Goal: Information Seeking & Learning: Learn about a topic

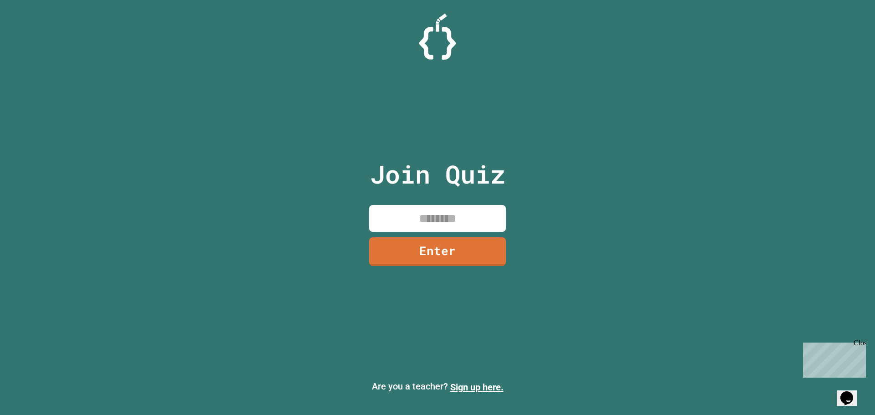
click at [443, 215] on input at bounding box center [437, 218] width 137 height 27
type input "********"
click at [419, 253] on link "Enter" at bounding box center [438, 250] width 124 height 30
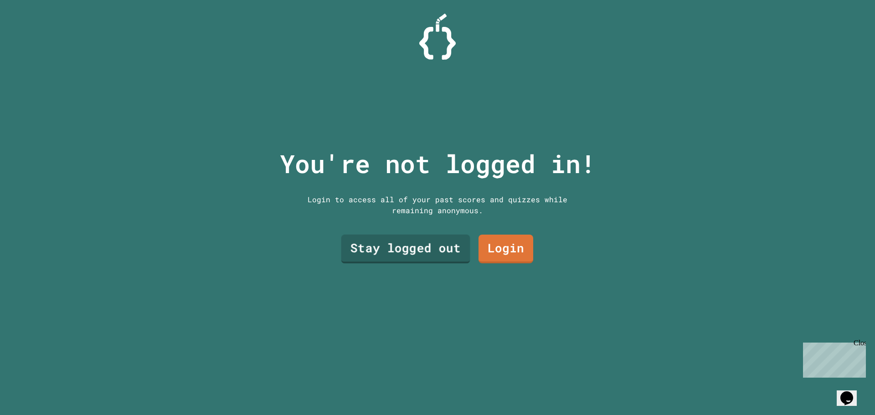
click at [414, 244] on link "Stay logged out" at bounding box center [405, 249] width 129 height 29
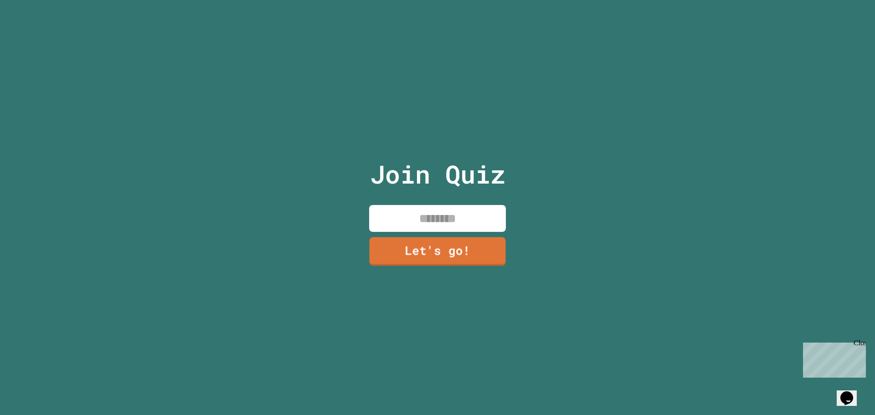
drag, startPoint x: 425, startPoint y: 223, endPoint x: 432, endPoint y: 222, distance: 6.5
click at [432, 222] on input at bounding box center [437, 218] width 137 height 27
type input "******"
click at [469, 233] on div "Join Quiz ****** Let's go!" at bounding box center [438, 207] width 154 height 415
click at [429, 245] on link "Let's go!" at bounding box center [437, 252] width 137 height 29
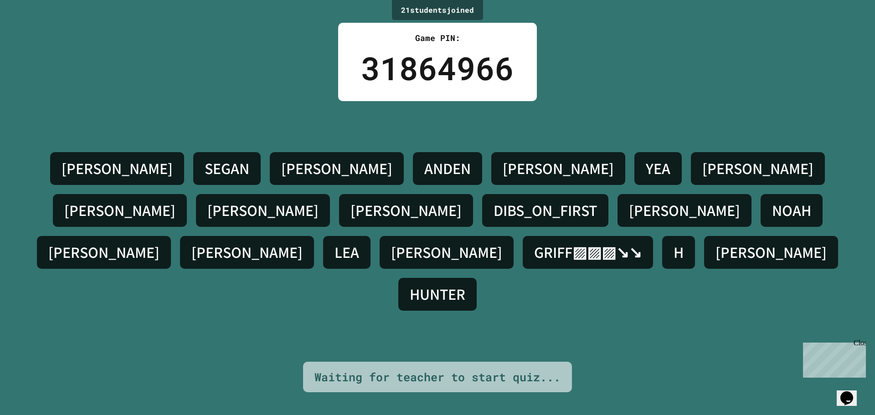
click at [313, 99] on div "21 student s joined Game PIN: 31864966 KORBIN H. SEGAN NOLAN ANDEN ALONSO YEA S…" at bounding box center [437, 207] width 875 height 415
click at [453, 65] on div "31864966" at bounding box center [437, 68] width 153 height 48
click at [850, 398] on icon "Chat widget" at bounding box center [847, 399] width 13 height 14
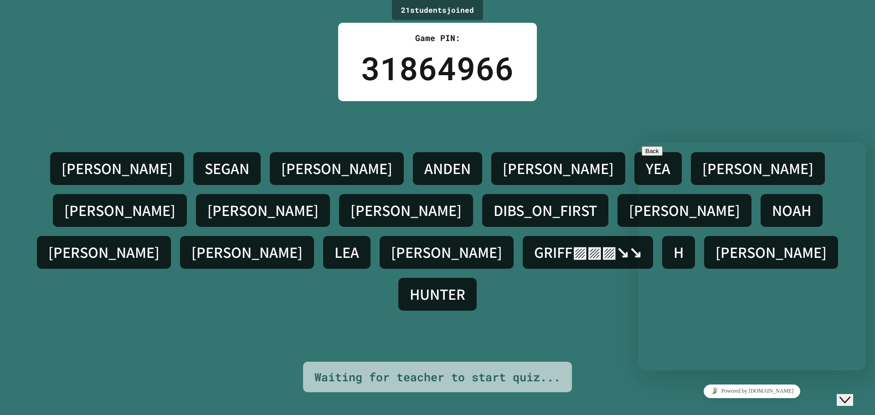
click at [654, 153] on button "Back" at bounding box center [652, 151] width 21 height 10
click at [648, 111] on div "KORBIN H. SEGAN NOLAN ANDEN ALONSO YEA SAM LIAM JACOB SAMUEL DIBS_ON_FIRST JOSH…" at bounding box center [438, 231] width 830 height 261
click at [851, 395] on icon "Close Chat This icon closes the chat window." at bounding box center [845, 400] width 11 height 11
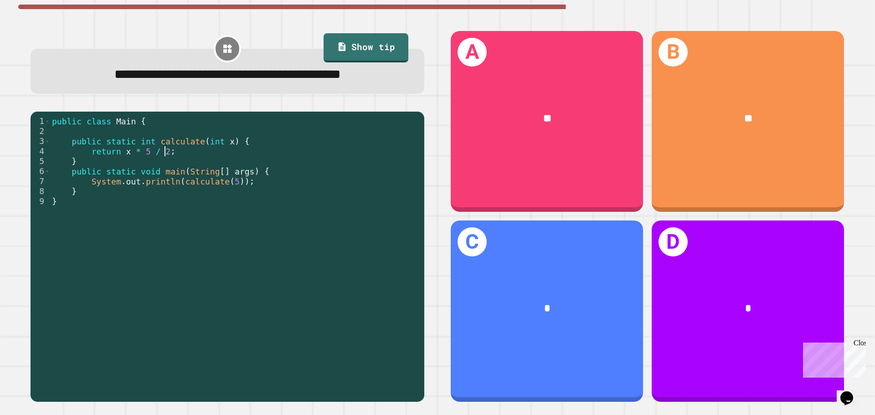
click at [272, 151] on div "public class Main { public static int calculate ( int x ) { return x * 5 / 2 ; …" at bounding box center [235, 256] width 370 height 281
click at [277, 157] on div "public class Main { public static int calculate ( int x ) { return x * 5 / 2 ; …" at bounding box center [235, 256] width 370 height 281
click at [275, 157] on div "public class Main { public static int calculate ( int x ) { return x * 5 / 2 ; …" at bounding box center [235, 256] width 370 height 281
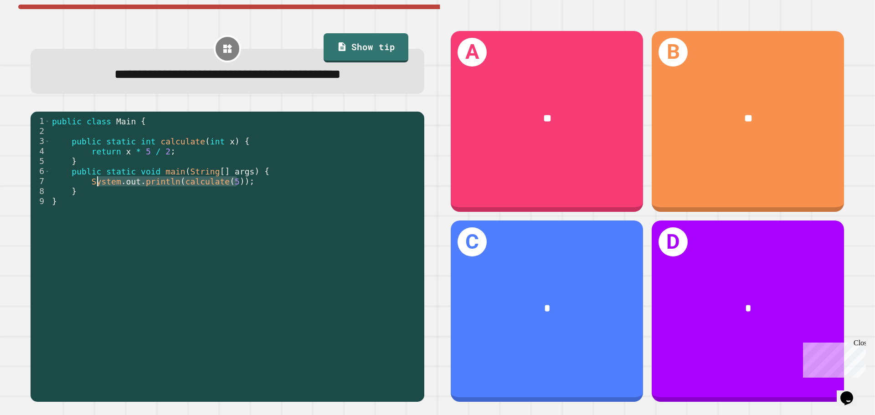
drag, startPoint x: 271, startPoint y: 186, endPoint x: 98, endPoint y: 184, distance: 173.3
click at [98, 184] on div "public class Main { public static int calculate ( int x ) { return x * 5 / 2 ; …" at bounding box center [235, 256] width 370 height 281
type textarea "**********"
click at [98, 184] on div "public class Main { public static int calculate ( int x ) { return x * 5 / 2 ; …" at bounding box center [235, 246] width 370 height 261
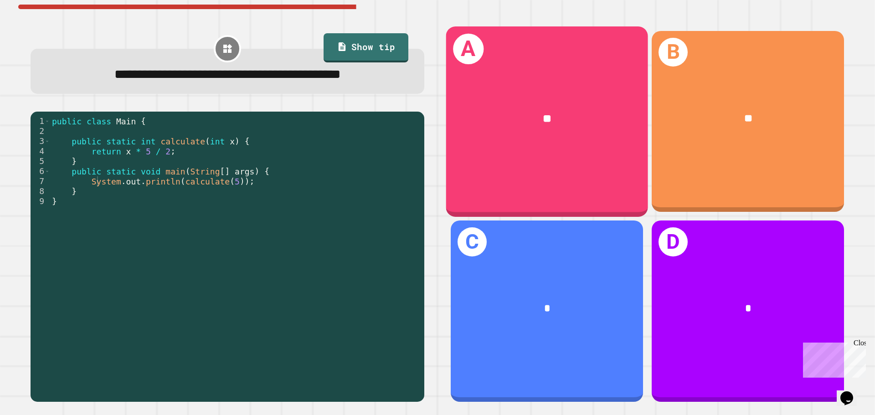
click at [505, 158] on div "A **" at bounding box center [547, 121] width 202 height 190
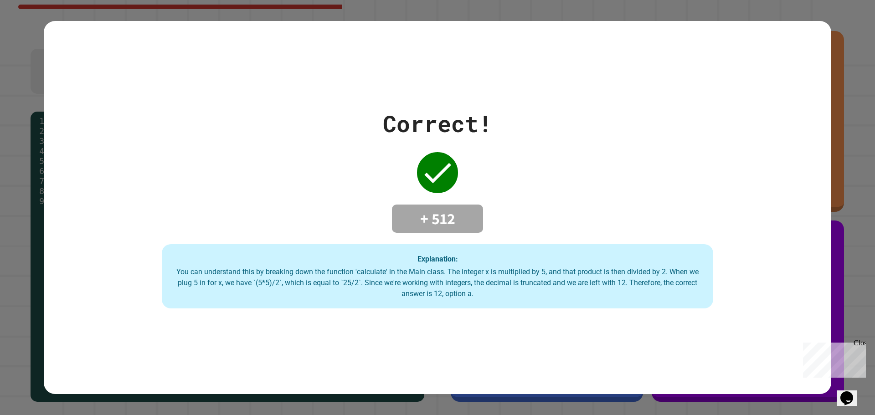
click at [544, 255] on div "Explanation: You can understand this by breaking down the function 'calculate' …" at bounding box center [438, 276] width 552 height 65
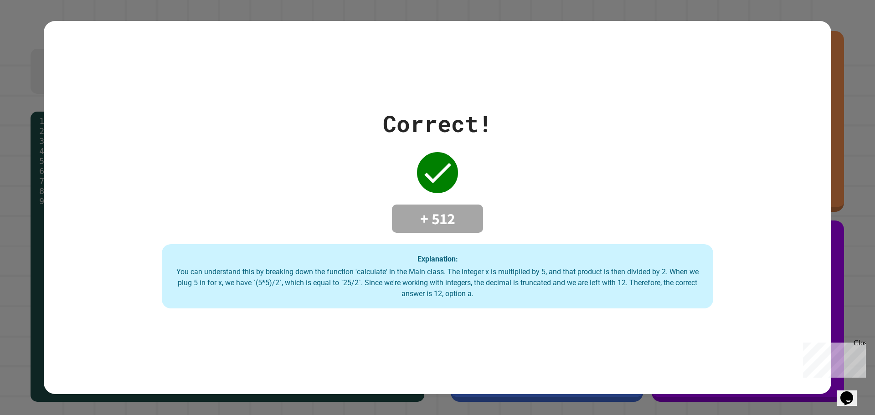
click at [863, 346] on div "Close" at bounding box center [859, 344] width 11 height 11
click at [358, 183] on div "Correct! + 512 Explanation: You can understand this by breaking down the functi…" at bounding box center [438, 208] width 788 height 202
click at [456, 194] on div "Correct! + 512 Explanation: You can understand this by breaking down the functi…" at bounding box center [438, 208] width 788 height 202
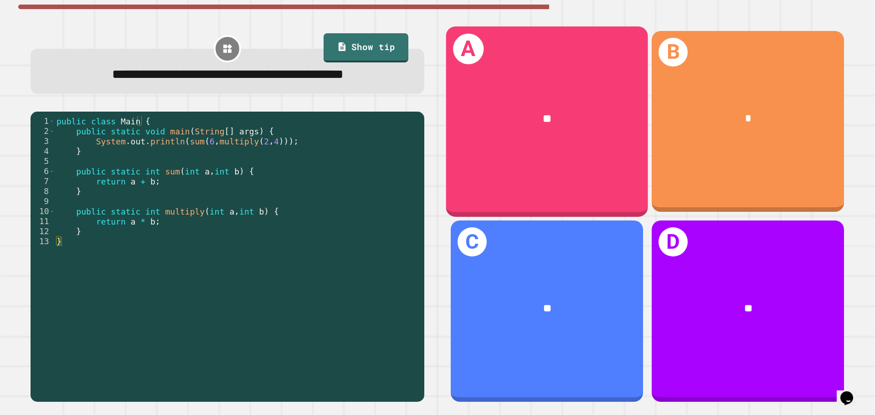
click at [514, 111] on div "**" at bounding box center [547, 118] width 157 height 17
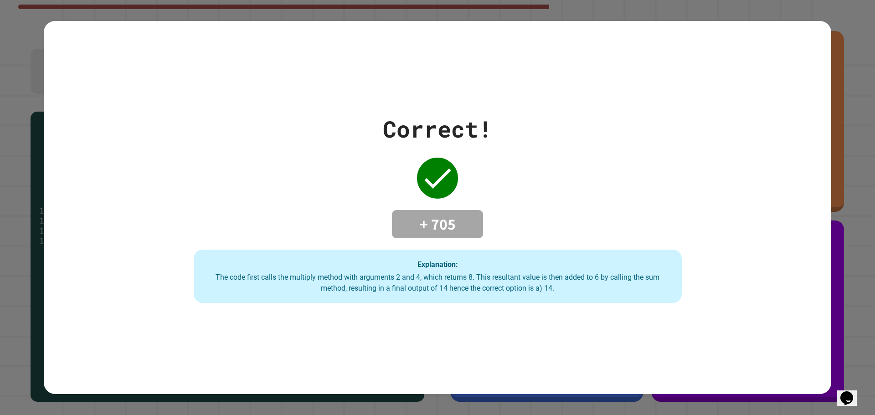
click at [458, 233] on div "+ 705" at bounding box center [437, 224] width 91 height 28
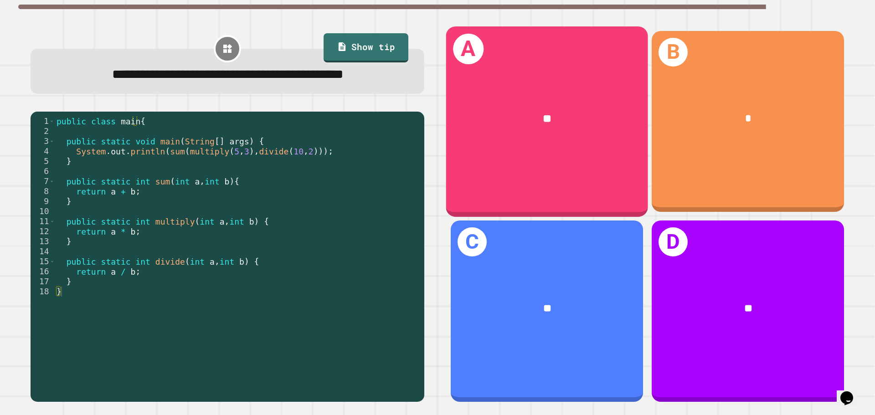
click at [557, 140] on div "**" at bounding box center [547, 118] width 202 height 61
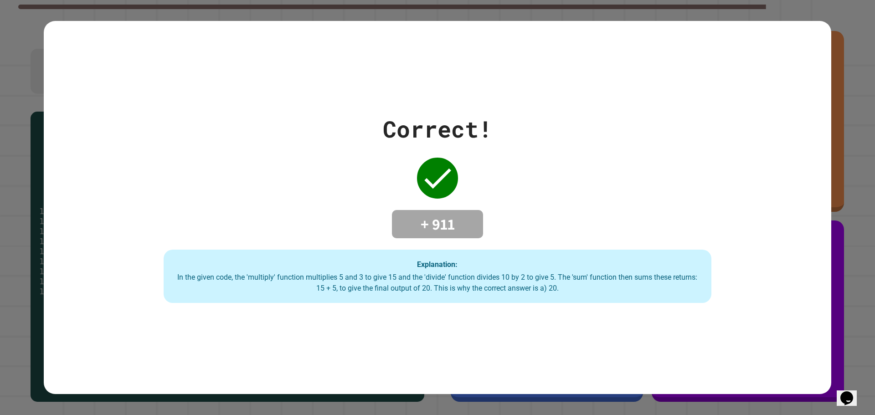
click at [541, 162] on div "Correct! + 911 Explanation: In the given code, the 'multiply' function multipli…" at bounding box center [438, 207] width 783 height 191
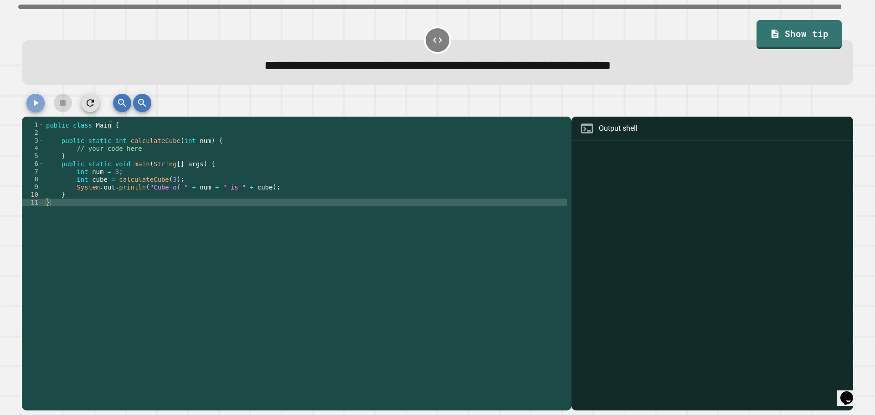
click at [38, 103] on icon "button" at bounding box center [35, 103] width 11 height 11
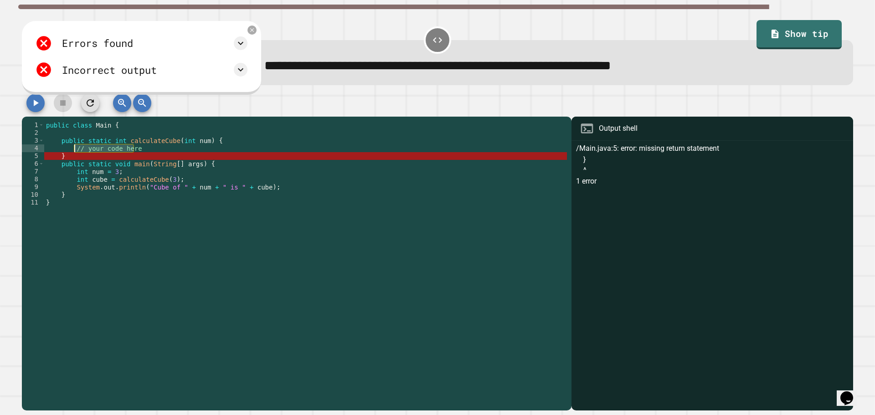
drag, startPoint x: 140, startPoint y: 148, endPoint x: 74, endPoint y: 147, distance: 66.1
click at [74, 147] on div "public class Main { public static int calculateCube ( int num ) { // your code …" at bounding box center [305, 260] width 523 height 279
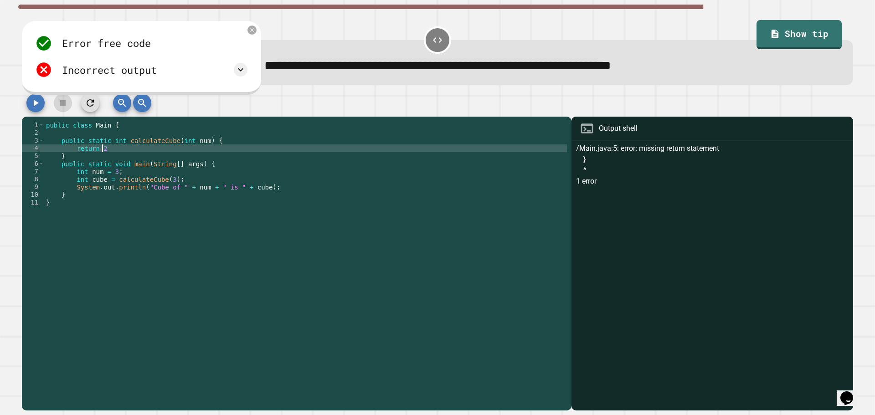
scroll to position [0, 4]
click at [32, 99] on icon "button" at bounding box center [35, 103] width 11 height 11
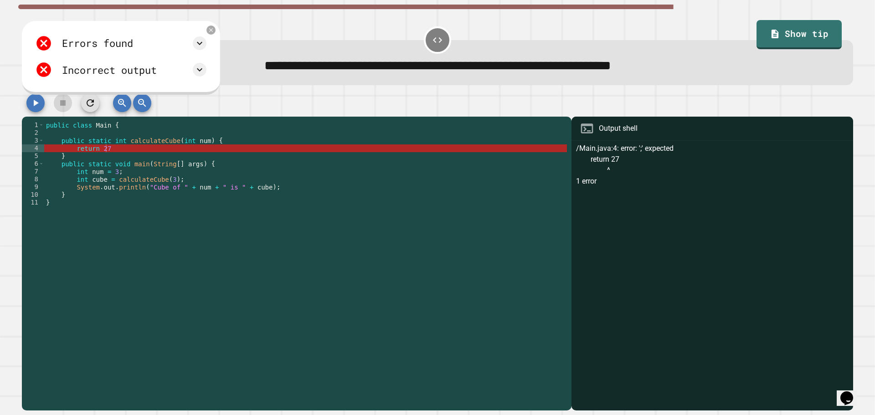
click at [108, 152] on div "public class Main { public static int calculateCube ( int num ) { return 27 } p…" at bounding box center [305, 260] width 523 height 279
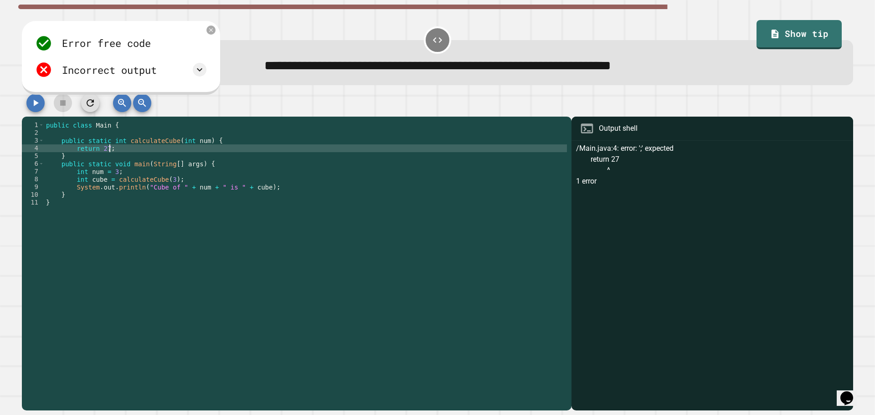
click at [35, 109] on icon "button" at bounding box center [35, 103] width 11 height 11
click at [197, 31] on icon at bounding box center [200, 30] width 8 height 8
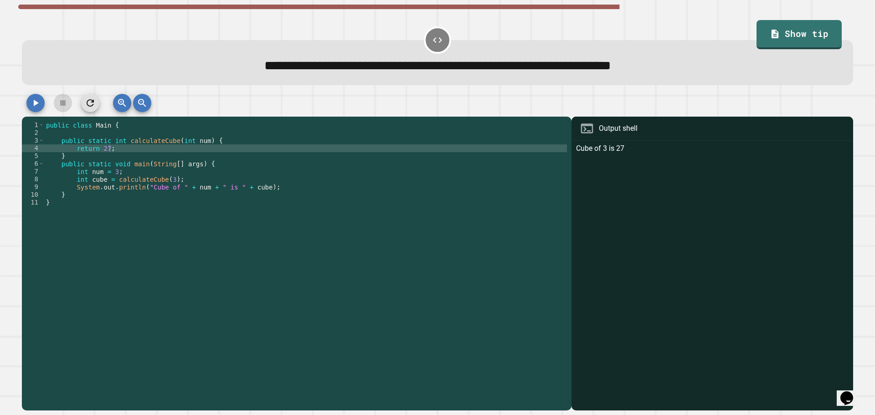
click at [290, 295] on div "public class Main { public static int calculateCube ( int num ) { return 27 ; }…" at bounding box center [305, 260] width 523 height 279
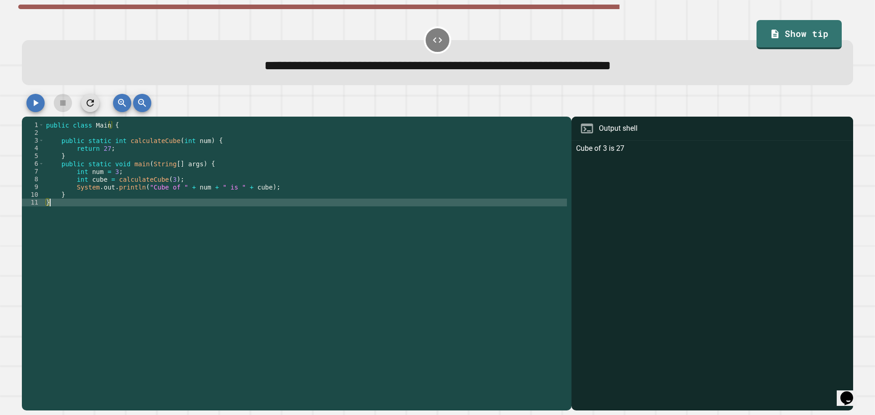
scroll to position [0, 0]
click at [103, 150] on div "public class Main { public static int calculateCube ( int num ) { return 27 ; }…" at bounding box center [305, 260] width 523 height 279
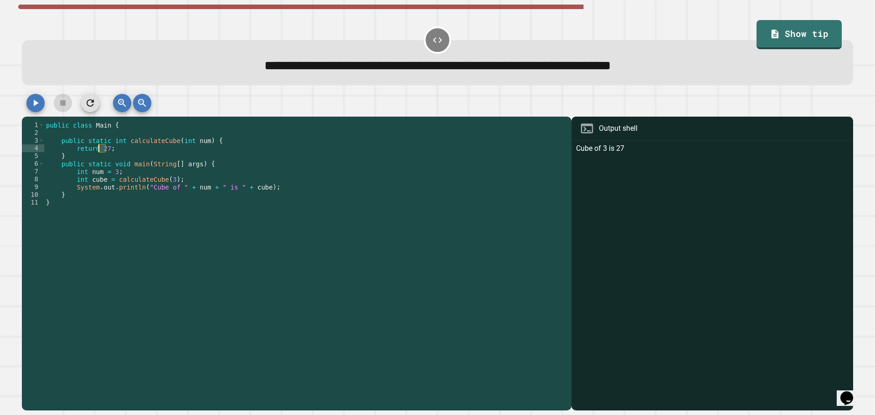
drag, startPoint x: 105, startPoint y: 151, endPoint x: 99, endPoint y: 152, distance: 6.4
click at [99, 152] on div "public class Main { public static int calculateCube ( int num ) { return 27 ; }…" at bounding box center [305, 260] width 523 height 279
drag, startPoint x: 47, startPoint y: 104, endPoint x: 39, endPoint y: 103, distance: 8.8
click at [43, 103] on div at bounding box center [438, 105] width 832 height 23
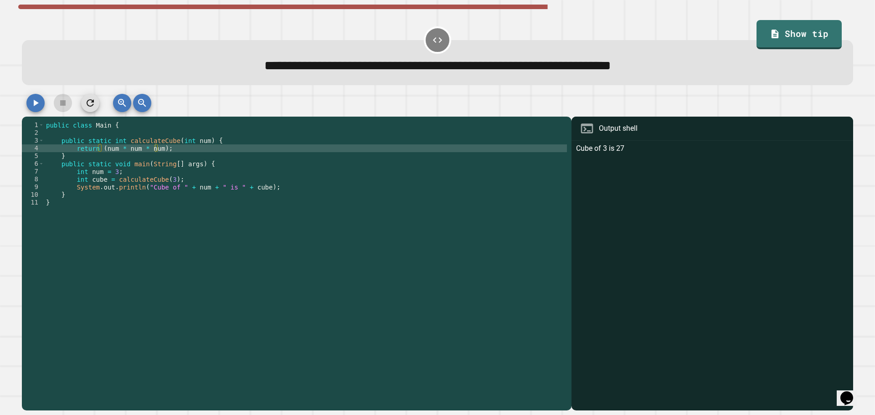
click at [38, 103] on icon "button" at bounding box center [35, 103] width 11 height 11
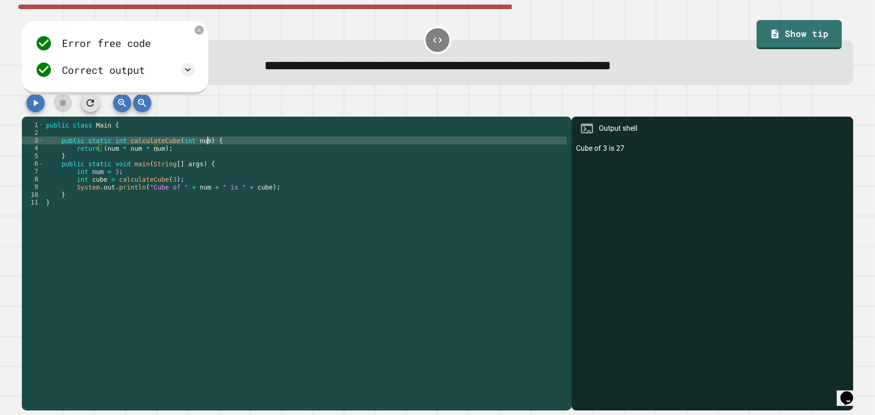
click at [271, 140] on div "public class Main { public static int calculateCube ( int num ) { return ( num …" at bounding box center [305, 260] width 523 height 279
click at [188, 67] on icon at bounding box center [187, 69] width 11 height 11
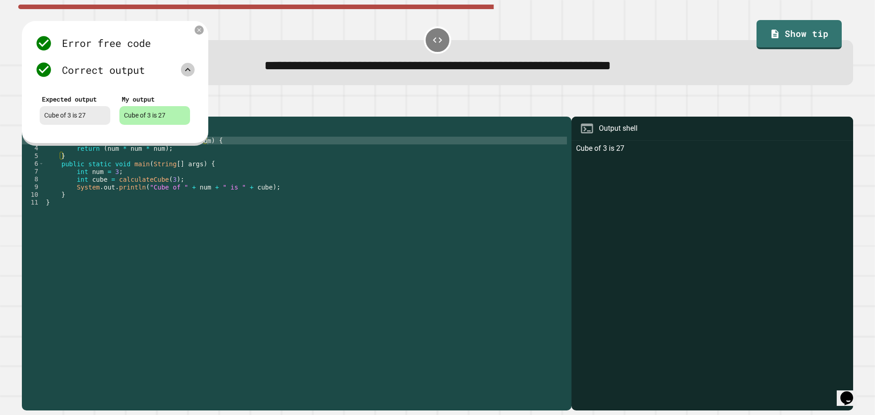
click at [190, 129] on div "Expected output Cube of 3 is 27 My output Cube of 3 is 27" at bounding box center [115, 109] width 160 height 42
type textarea "*"
click at [416, 269] on div "public class Main { public static int calculateCube ( int num ) { return ( num …" at bounding box center [305, 260] width 523 height 279
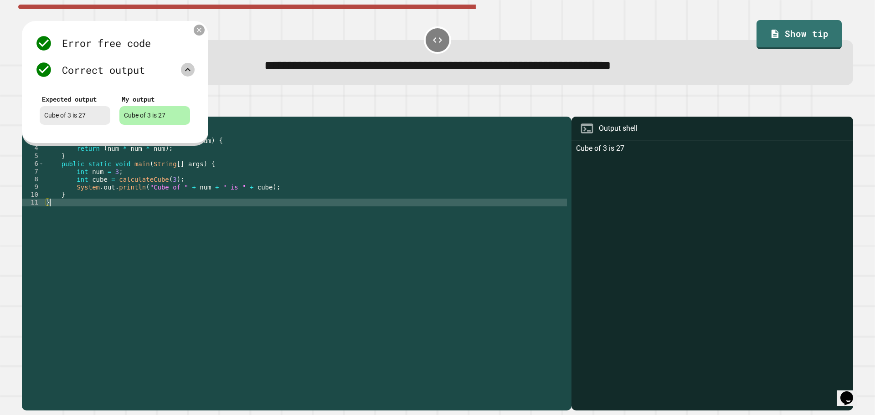
click at [196, 34] on icon at bounding box center [200, 30] width 8 height 8
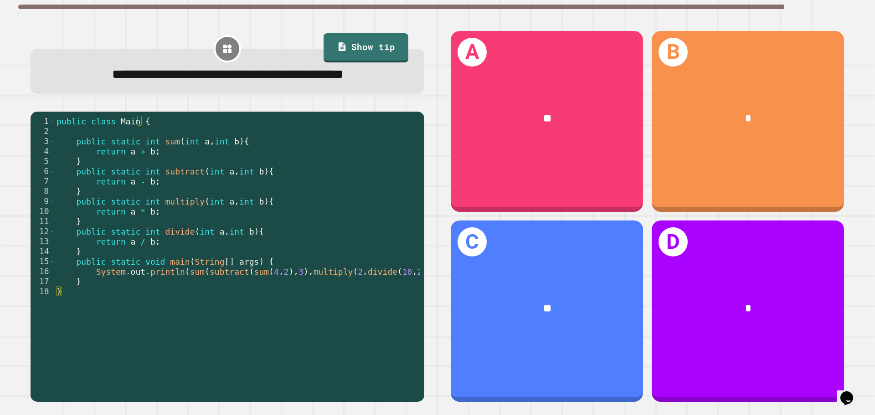
type textarea "**********"
drag, startPoint x: 295, startPoint y: 294, endPoint x: 196, endPoint y: 291, distance: 99.0
click at [196, 291] on div "public class Main { public static int sum ( int a , int b ) { return a + b ; } …" at bounding box center [246, 241] width 383 height 251
click at [298, 297] on div "public class Main { public static int sum ( int a , int b ) { return a + b ; } …" at bounding box center [237, 235] width 365 height 238
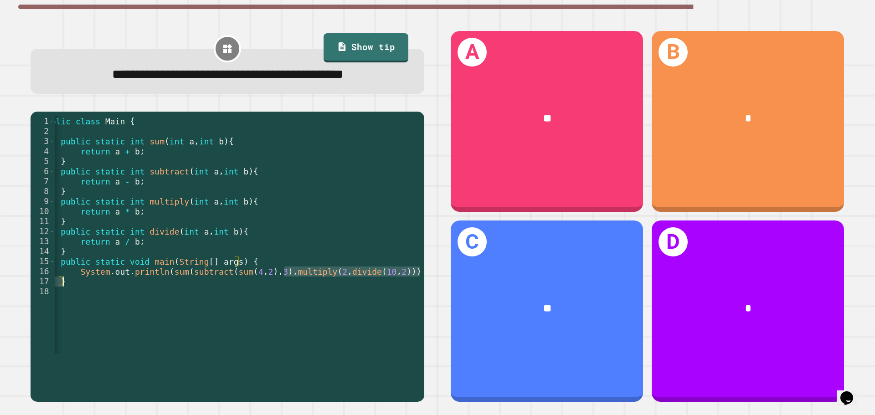
scroll to position [0, 16]
drag, startPoint x: 300, startPoint y: 297, endPoint x: 398, endPoint y: 296, distance: 98.0
click at [398, 296] on div "public class Main { public static int sum ( int a , int b ) { return a + b ; } …" at bounding box center [230, 241] width 383 height 251
click at [290, 298] on div "public class Main { public static int sum ( int a , int b ) { return a + b ; } …" at bounding box center [237, 235] width 365 height 238
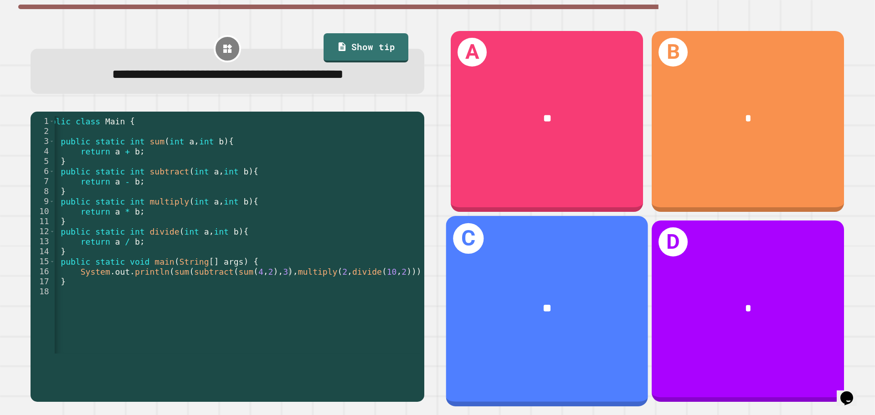
click at [527, 300] on div "**" at bounding box center [547, 308] width 157 height 17
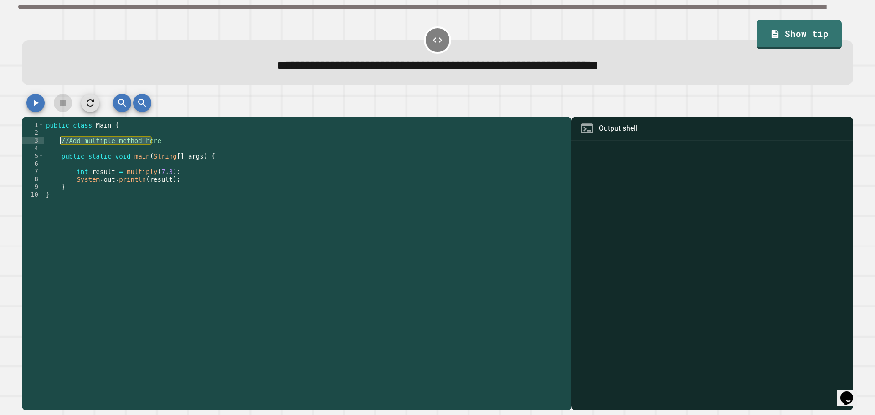
drag, startPoint x: 164, startPoint y: 143, endPoint x: 61, endPoint y: 145, distance: 102.6
click at [61, 145] on div "public class Main { //Add multiple method here public static void main ( String…" at bounding box center [305, 260] width 523 height 279
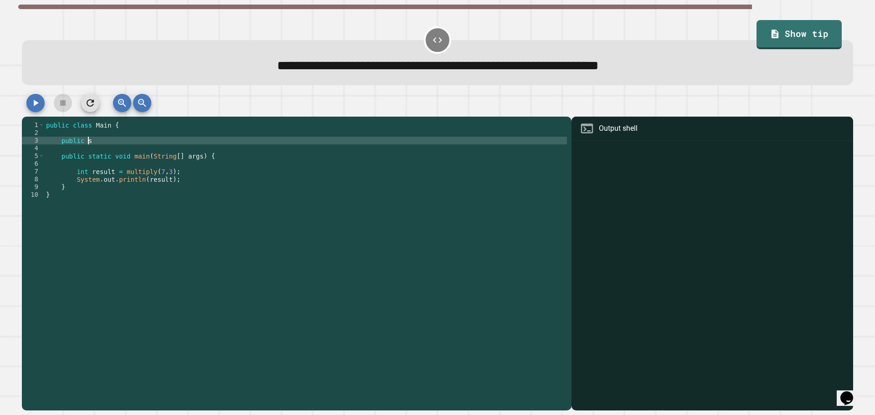
scroll to position [0, 2]
type textarea "**********"
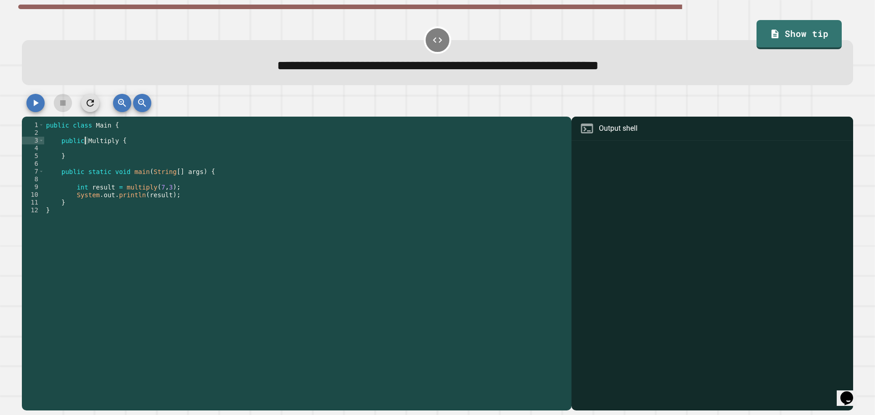
click at [86, 141] on div "public class Main { public Multiply { } public static void main ( String [ ] ar…" at bounding box center [305, 260] width 523 height 279
type textarea "**********"
click at [109, 148] on div "public class Main { public multiply { } public static void main ( String [ ] ar…" at bounding box center [305, 260] width 523 height 279
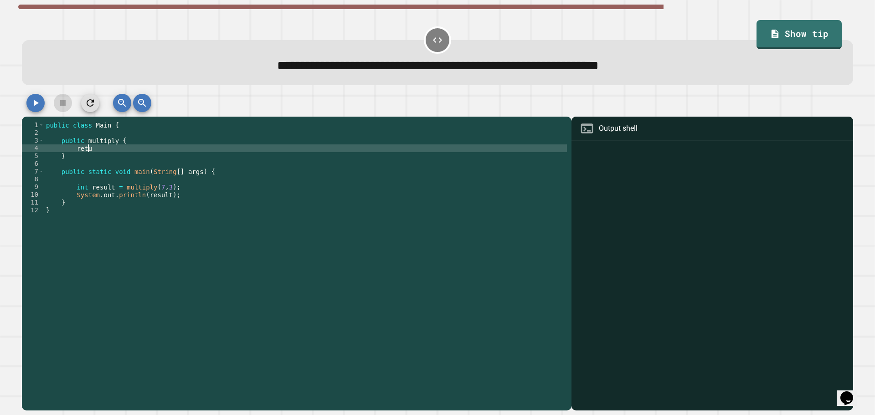
scroll to position [0, 3]
click at [113, 143] on div "public class Main { public multiply { return } public static void main ( String…" at bounding box center [305, 260] width 523 height 279
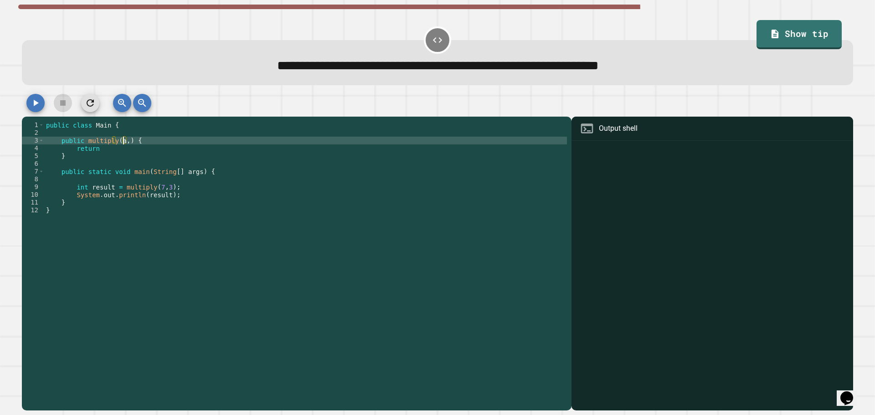
scroll to position [0, 5]
click at [173, 148] on div "public class Main { public multiply ( a , b ) { return } public static void mai…" at bounding box center [305, 260] width 523 height 279
type textarea "**********"
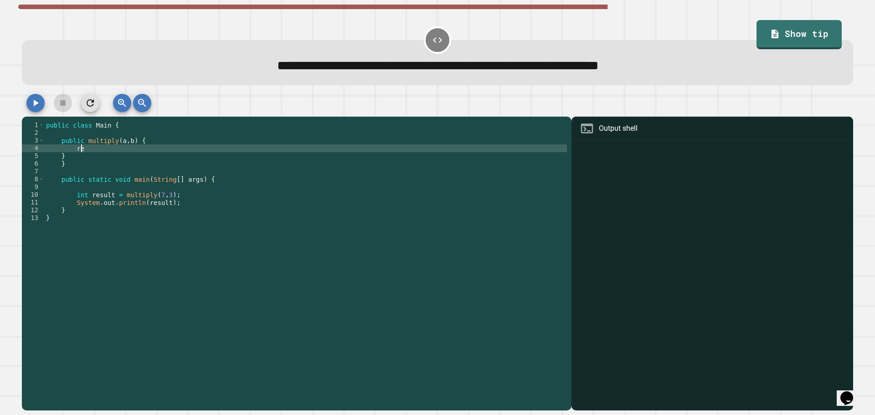
type textarea "*"
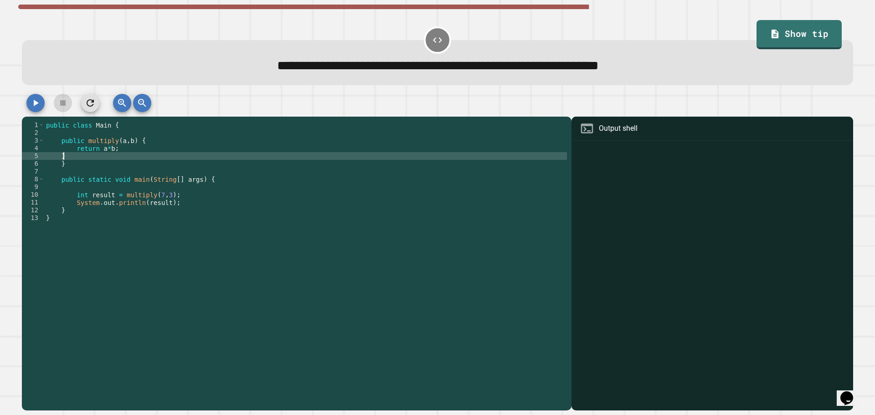
click at [139, 160] on div "public class Main { public multiply ( a , b ) { return a * b ; } } public stati…" at bounding box center [305, 260] width 523 height 279
type textarea "*"
click at [131, 164] on div "public class Main { public multiply ( a , b ) { return a * b ; } } public stati…" at bounding box center [305, 260] width 523 height 279
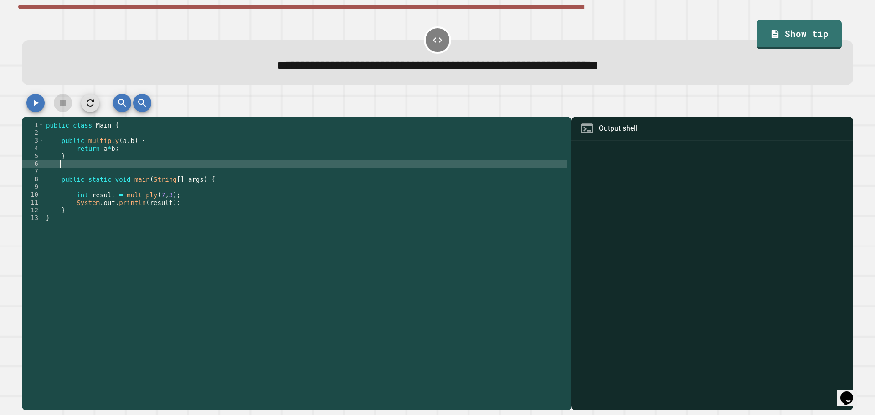
scroll to position [0, 0]
click at [31, 102] on icon "button" at bounding box center [35, 103] width 11 height 11
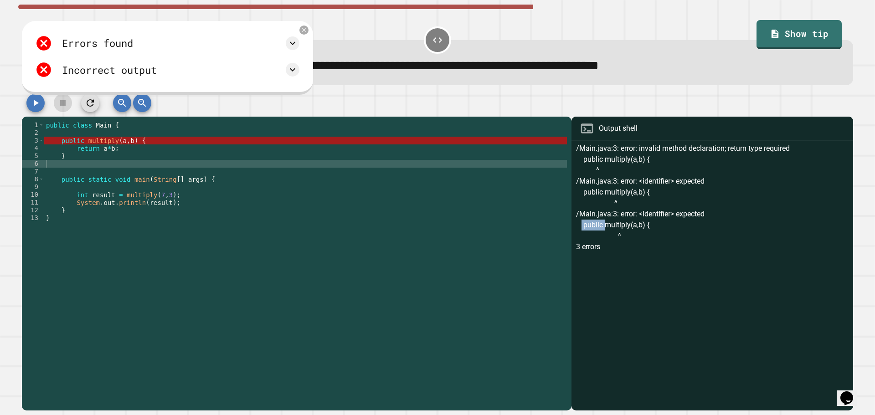
drag, startPoint x: 597, startPoint y: 227, endPoint x: 572, endPoint y: 229, distance: 24.7
click at [576, 229] on div "/Main.java:3: error: invalid method declaration; return type required public mu…" at bounding box center [712, 277] width 273 height 268
drag, startPoint x: 575, startPoint y: 229, endPoint x: 664, endPoint y: 228, distance: 88.9
click at [664, 228] on div "/Main.java:3: error: invalid method declaration; return type required public mu…" at bounding box center [712, 277] width 273 height 268
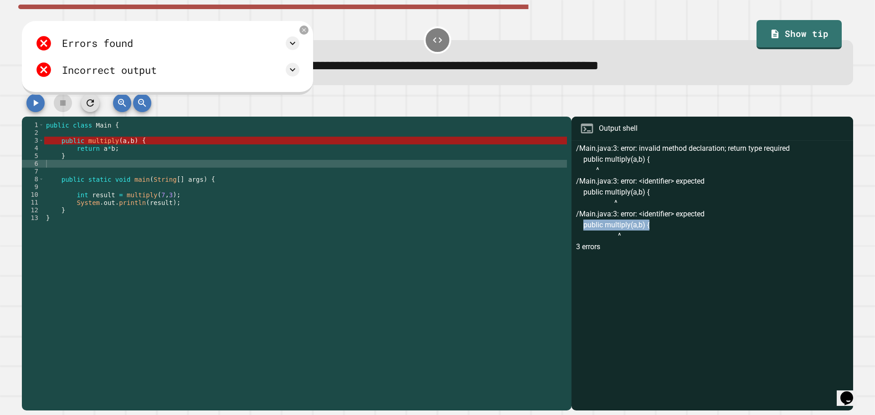
click at [664, 228] on div "/Main.java:3: error: invalid method declaration; return type required public mu…" at bounding box center [712, 277] width 273 height 268
click at [738, 149] on div "/Main.java:3: error: invalid method declaration; return type required public mu…" at bounding box center [712, 277] width 273 height 268
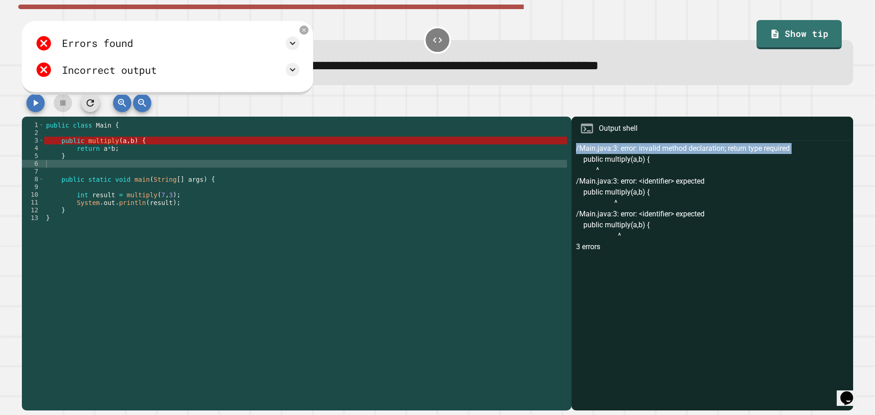
click at [738, 149] on div "/Main.java:3: error: invalid method declaration; return type required public mu…" at bounding box center [712, 277] width 273 height 268
copy div "/Main.java:3: error: invalid method declaration; return type required"
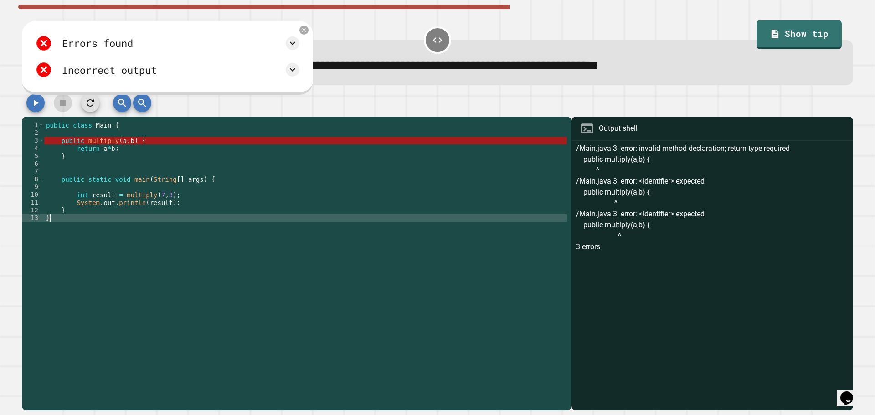
click at [454, 233] on div "public class Main { public multiply ( a , b ) { return a * b ; } public static …" at bounding box center [305, 260] width 523 height 279
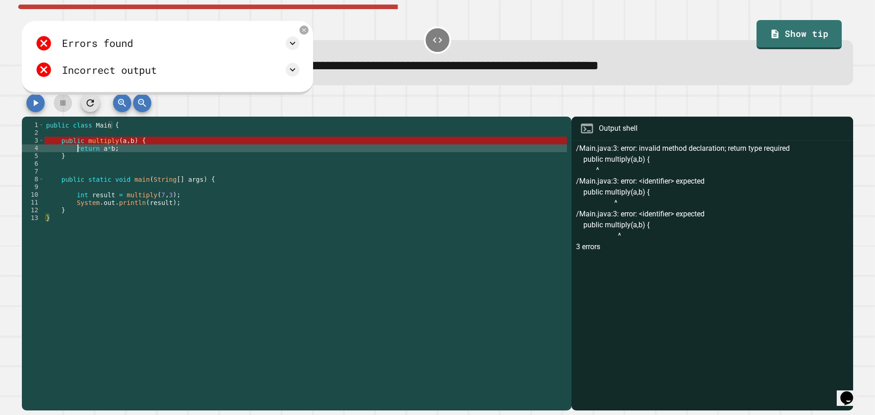
click at [78, 148] on div "public class Main { public multiply ( a , b ) { return a * b ; } public static …" at bounding box center [305, 260] width 523 height 279
click at [83, 142] on div "public class Main { public multiply ( a , b ) { return a * b ; } public static …" at bounding box center [305, 260] width 523 height 279
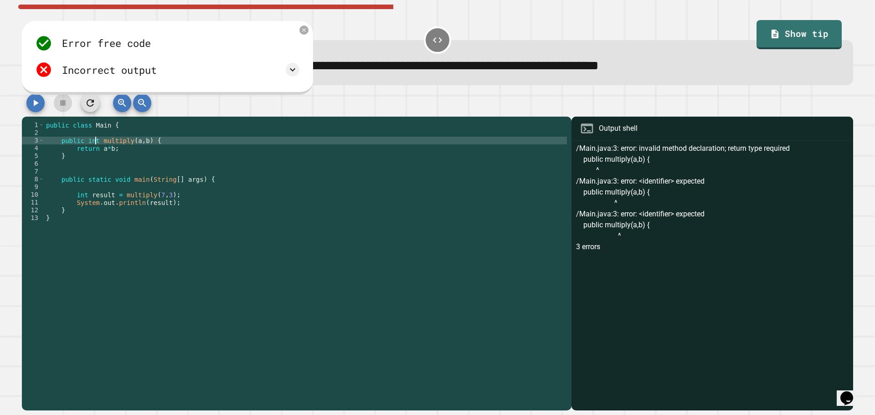
scroll to position [0, 3]
type textarea "**********"
click at [34, 111] on button "button" at bounding box center [35, 103] width 18 height 18
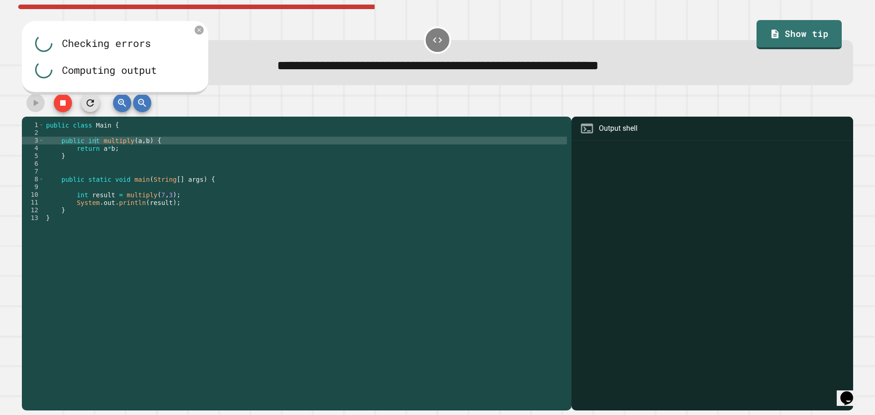
click at [213, 173] on div "public class Main { public int multiply ( a , b ) { return a * b ; } public sta…" at bounding box center [305, 260] width 523 height 279
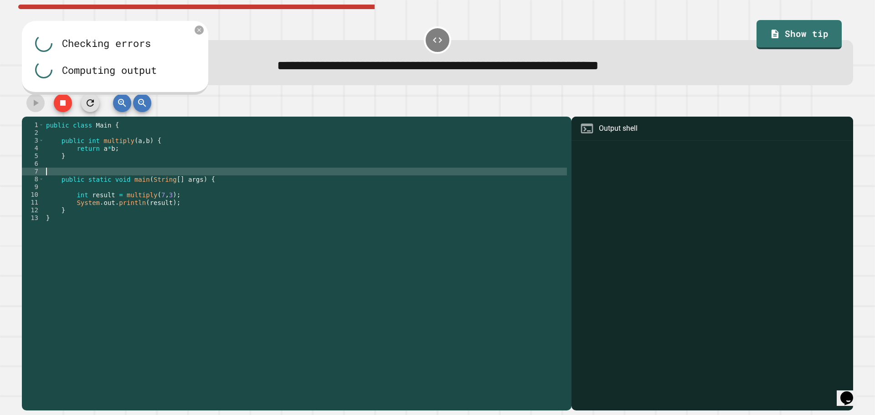
scroll to position [0, 0]
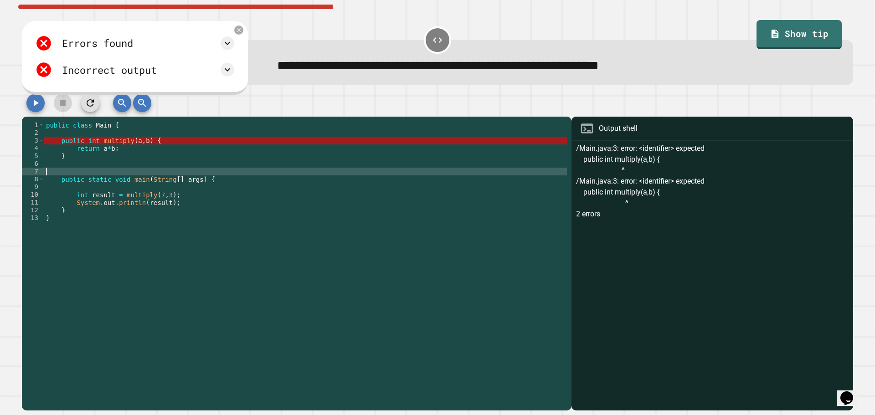
click at [615, 156] on div "/Main.java:3: error: <identifier> expected public int multiply(a,b) { ^ /Main.j…" at bounding box center [712, 277] width 273 height 268
click at [651, 147] on div "/Main.java:3: error: <identifier> expected public int multiply(a,b) { ^ /Main.j…" at bounding box center [712, 277] width 273 height 268
drag, startPoint x: 651, startPoint y: 147, endPoint x: 704, endPoint y: 148, distance: 53.8
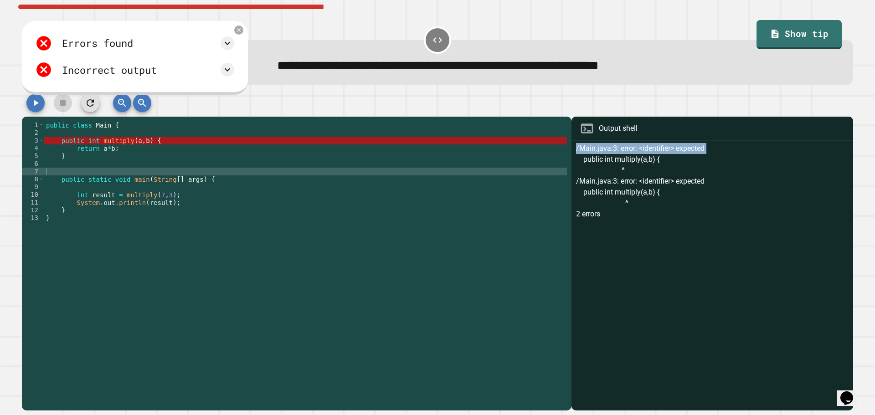
click at [704, 148] on div "/Main.java:3: error: <identifier> expected public int multiply(a,b) { ^ /Main.j…" at bounding box center [712, 277] width 273 height 268
copy div "/Main.java:3: error: <identifier> expected"
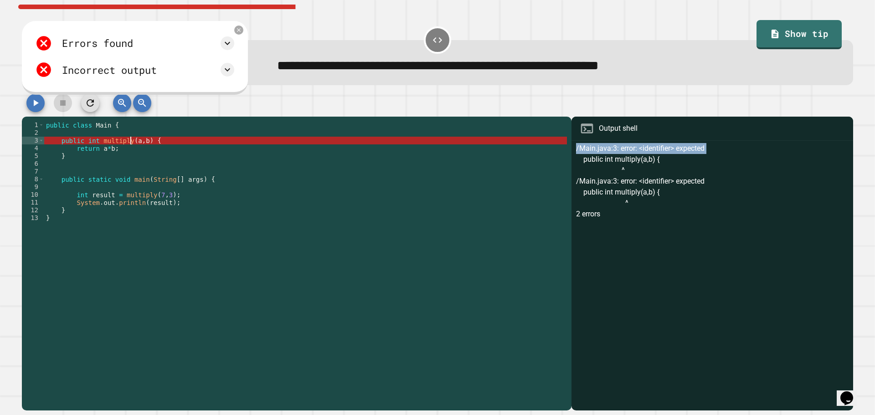
click at [129, 145] on div "public class Main { public int multiply ( a , b ) { return a * b ; } public sta…" at bounding box center [305, 260] width 523 height 279
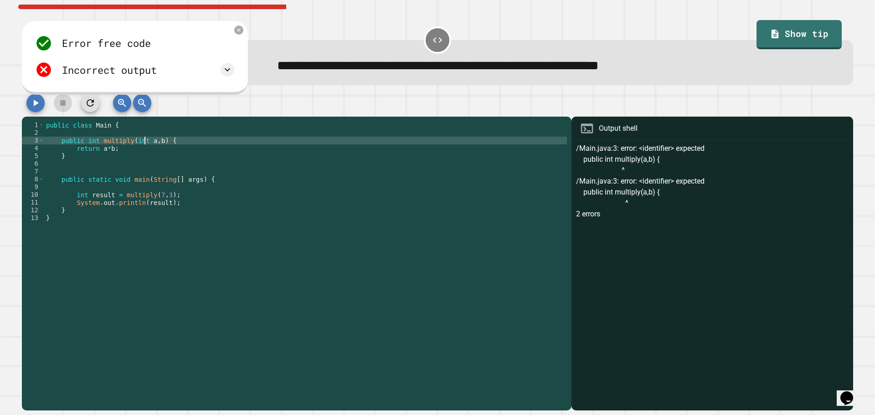
scroll to position [0, 7]
click at [150, 144] on div "public class Main { public int multiply ( int a , b ) { return a * b ; } public…" at bounding box center [305, 260] width 523 height 279
type textarea "**********"
click at [33, 103] on icon "button" at bounding box center [35, 103] width 11 height 11
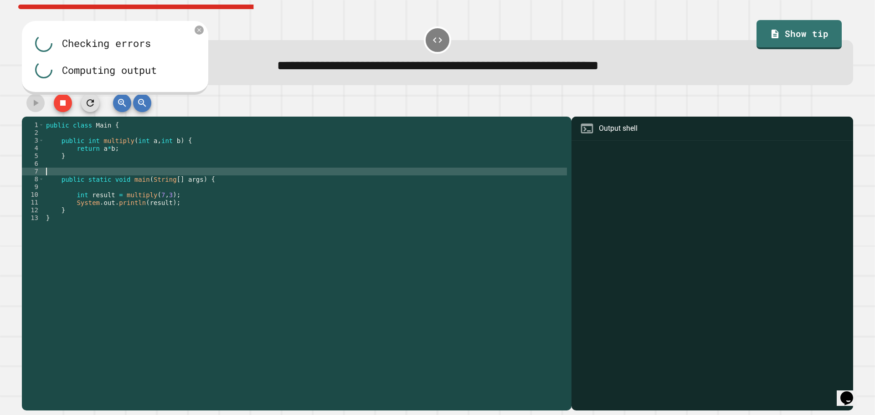
click at [281, 171] on div "public class Main { public int multiply ( int a , int b ) { return a * b ; } pu…" at bounding box center [305, 260] width 523 height 279
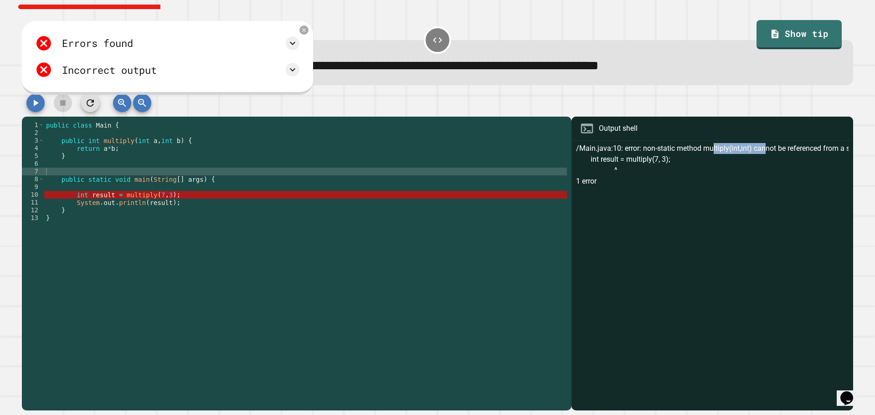
drag, startPoint x: 704, startPoint y: 150, endPoint x: 758, endPoint y: 153, distance: 53.4
click at [758, 153] on div "/Main.java:10: error: non-static method multiply(int,int) cannot be referenced …" at bounding box center [712, 277] width 273 height 268
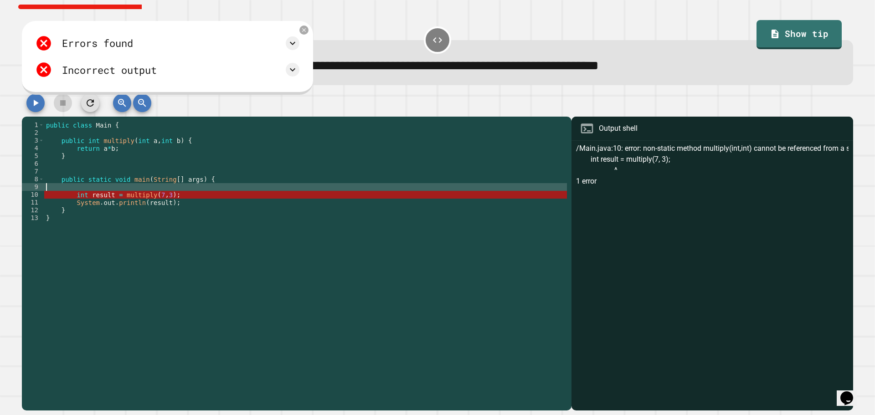
click at [94, 186] on div "public class Main { public int multiply ( int a , int b ) { return a * b ; } pu…" at bounding box center [305, 260] width 523 height 279
click at [91, 179] on div "public class Main { public int multiply ( int a , int b ) { return a * b ; } pu…" at bounding box center [305, 260] width 523 height 279
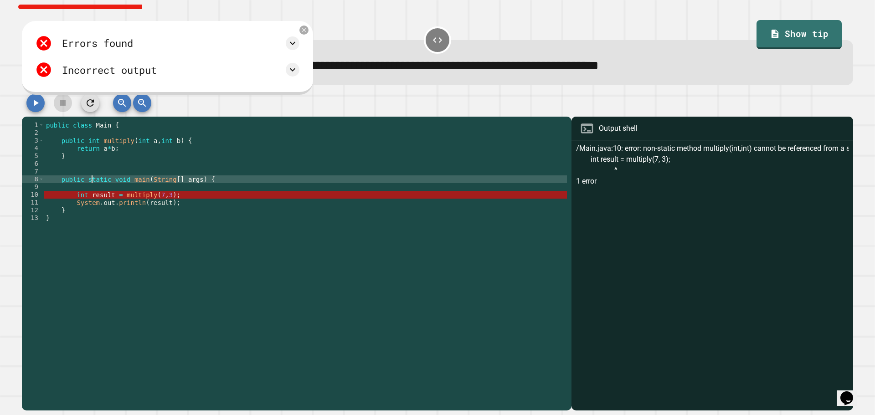
click at [91, 179] on div "public class Main { public int multiply ( int a , int b ) { return a * b ; } pu…" at bounding box center [305, 260] width 523 height 279
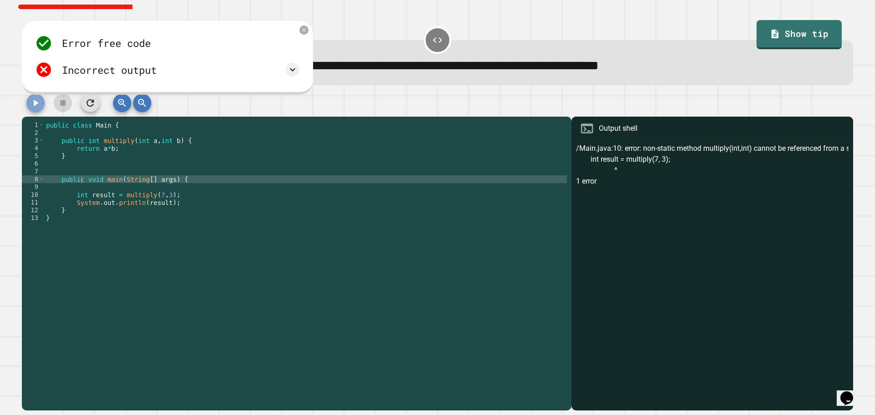
click at [44, 107] on button "button" at bounding box center [35, 103] width 18 height 18
drag, startPoint x: 641, startPoint y: 162, endPoint x: 732, endPoint y: 170, distance: 91.0
click at [732, 170] on div "Error: Main method is not static in class Main, please define the main method a…" at bounding box center [712, 277] width 273 height 268
type textarea "**********"
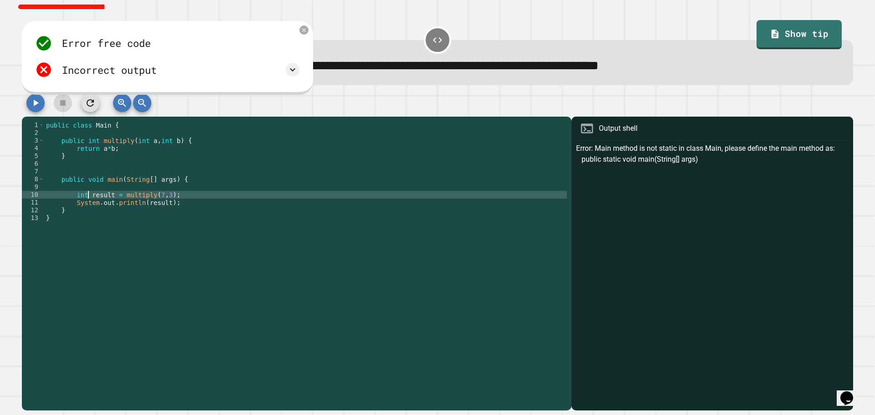
click at [87, 195] on div "public class Main { public int multiply ( int a , int b ) { return a * b ; } pu…" at bounding box center [305, 260] width 523 height 279
click at [83, 176] on div "public class Main { public int multiply ( int a , int b ) { return a * b ; } pu…" at bounding box center [305, 260] width 523 height 279
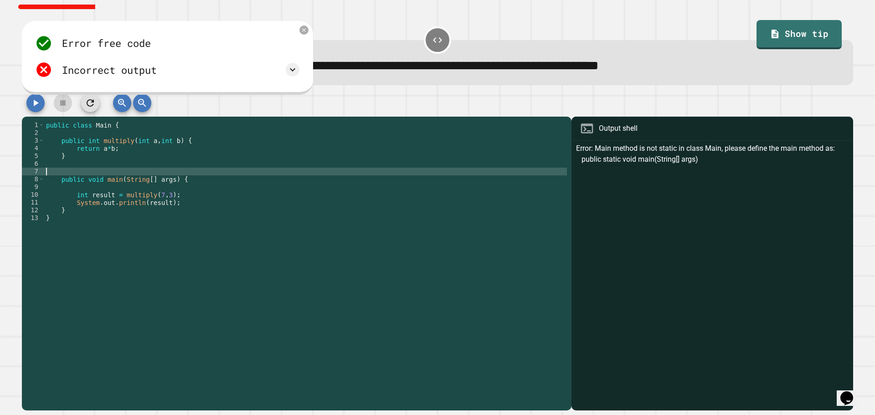
click at [82, 186] on div "public class Main { public int multiply ( int a , int b ) { return a * b ; } pu…" at bounding box center [305, 260] width 523 height 279
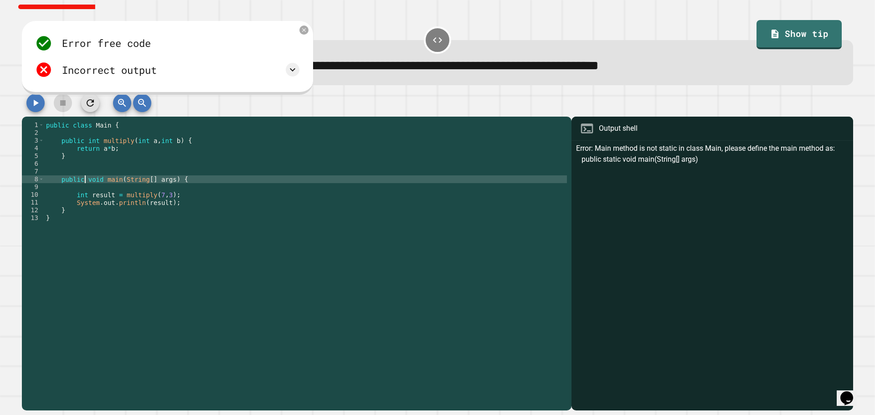
click at [84, 184] on div "public class Main { public int multiply ( int a , int b ) { return a * b ; } pu…" at bounding box center [305, 260] width 523 height 279
click at [25, 95] on div at bounding box center [438, 105] width 832 height 23
click at [31, 101] on icon "button" at bounding box center [35, 103] width 11 height 11
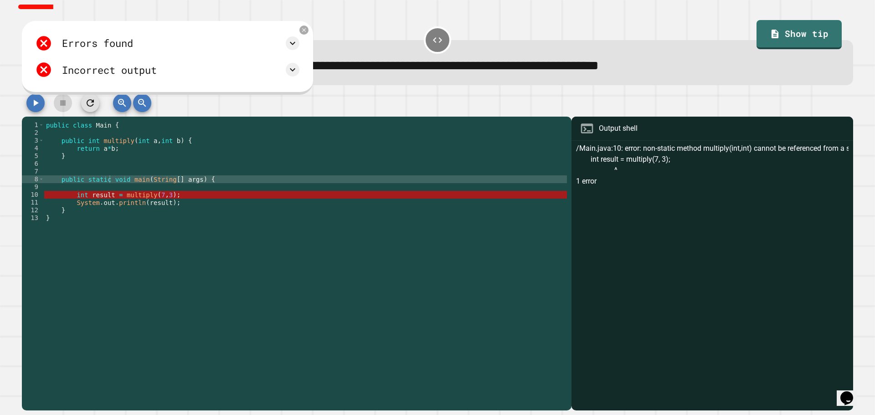
click at [84, 196] on div "public class Main { public int multiply ( int a , int b ) { return a * b ; } pu…" at bounding box center [305, 260] width 523 height 279
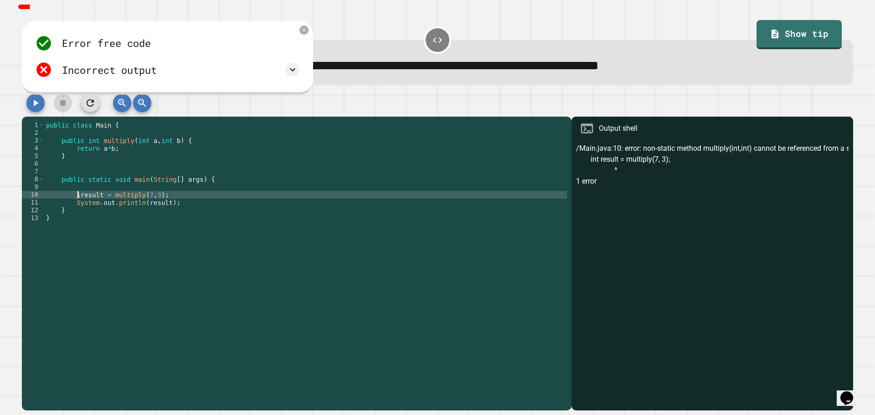
scroll to position [0, 3]
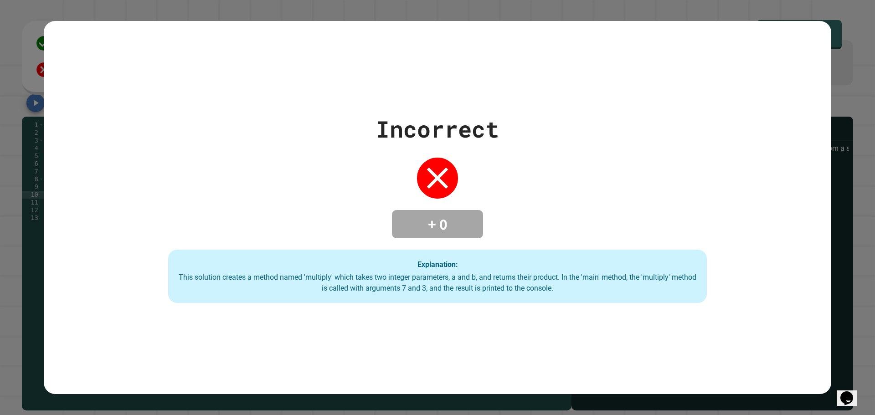
type textarea "**********"
click at [528, 284] on div "This solution creates a method named 'multiply' which takes two integer paramet…" at bounding box center [437, 283] width 521 height 22
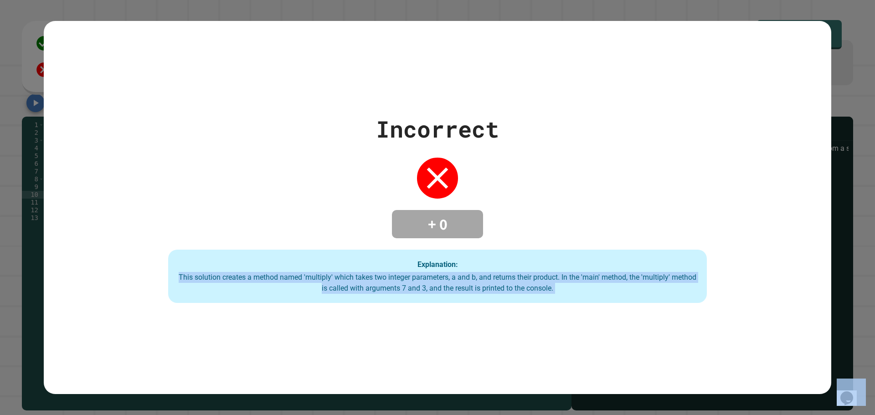
click at [528, 284] on div "This solution creates a method named 'multiply' which takes two integer paramet…" at bounding box center [437, 283] width 521 height 22
